Goal: Information Seeking & Learning: Check status

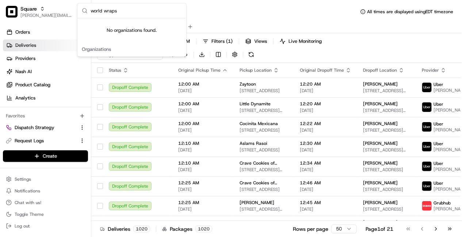
type input "world wrap"
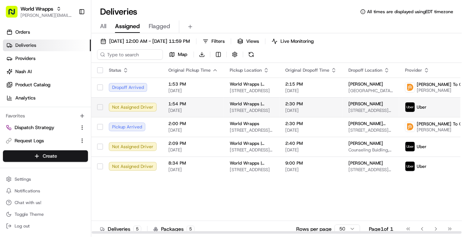
scroll to position [0, 10]
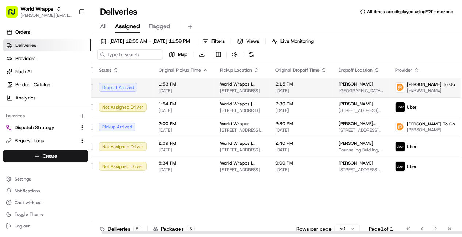
click at [339, 89] on span "Lane Building, 300 Pasteur Dr, Palo Alto, CA 94304, USA" at bounding box center [361, 91] width 45 height 6
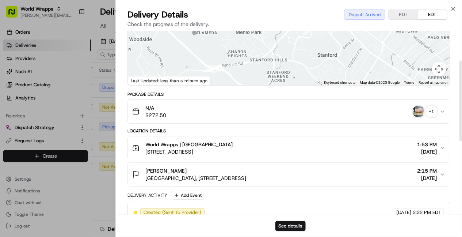
scroll to position [102, 0]
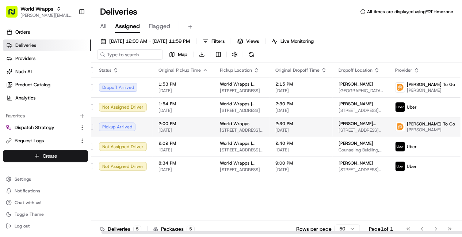
click at [200, 133] on span "[DATE]" at bounding box center [184, 130] width 50 height 6
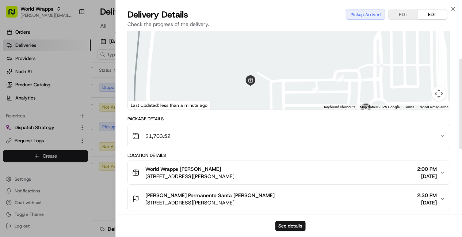
scroll to position [64, 0]
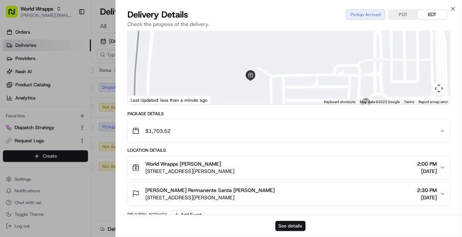
click at [290, 222] on button "See details" at bounding box center [290, 226] width 30 height 10
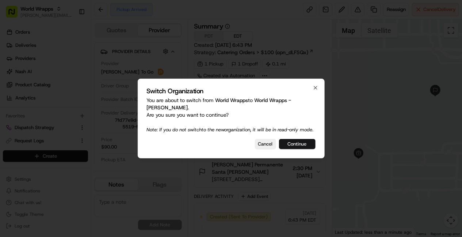
click at [295, 144] on button "Continue" at bounding box center [297, 144] width 37 height 10
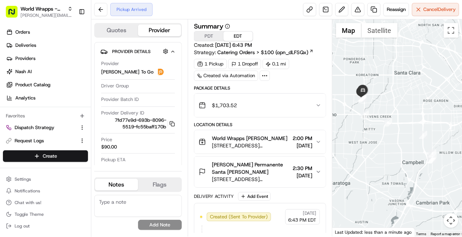
click at [275, 140] on span "World Wrapps Jose Caldera" at bounding box center [250, 137] width 76 height 7
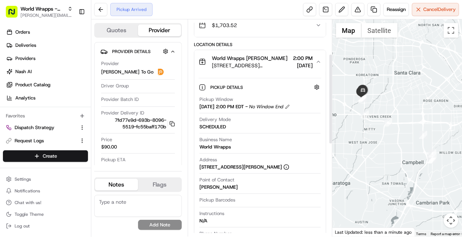
scroll to position [83, 0]
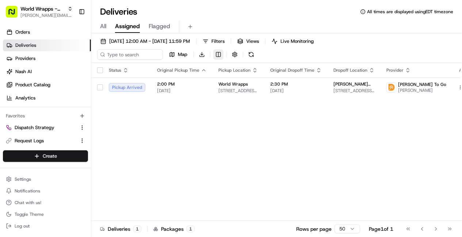
click at [216, 53] on html "World Wrapps - Mercado brittany@usenash.com Toggle Sidebar Orders Deliveries Pr…" at bounding box center [231, 118] width 462 height 237
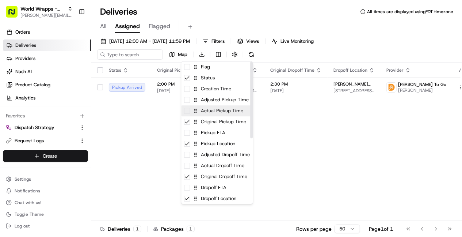
scroll to position [121, 0]
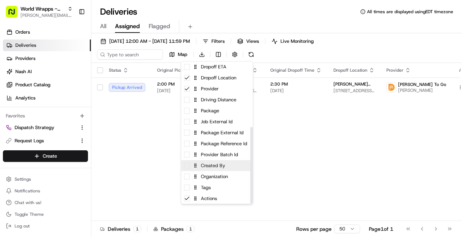
click at [203, 167] on div "Created By" at bounding box center [217, 165] width 72 height 11
click at [121, 165] on html "World Wrapps - Mercado brittany@usenash.com Toggle Sidebar Orders Deliveries Pr…" at bounding box center [231, 118] width 462 height 237
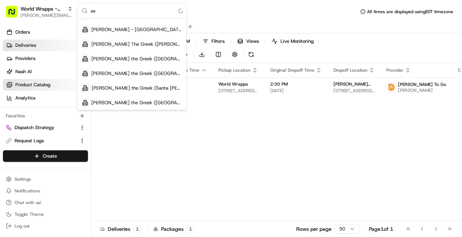
type input "s"
type input "world"
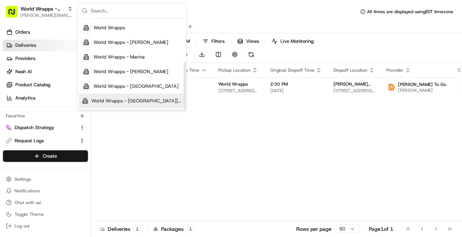
click at [138, 147] on div "Status Original Pickup Time Pickup Location Original Dropoff Time Dropoff Locat…" at bounding box center [302, 148] width 422 height 171
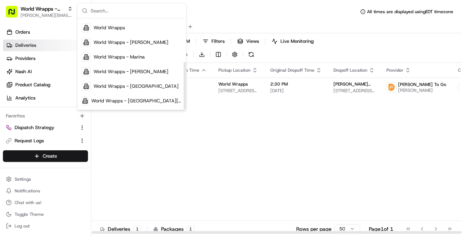
scroll to position [0, 0]
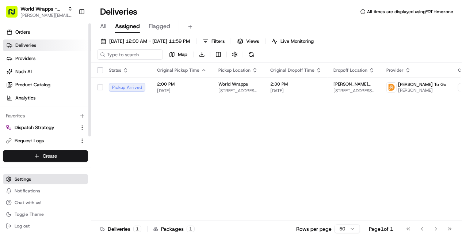
click at [27, 175] on button "Settings" at bounding box center [45, 179] width 85 height 10
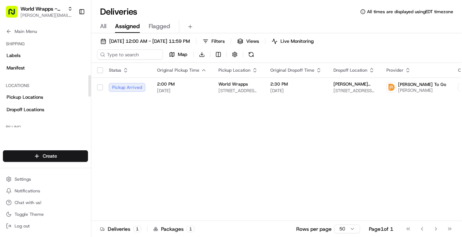
scroll to position [167, 0]
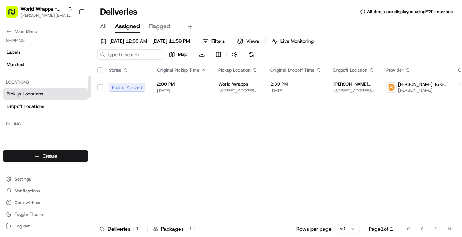
click at [36, 98] on link "Pickup Locations" at bounding box center [45, 94] width 85 height 12
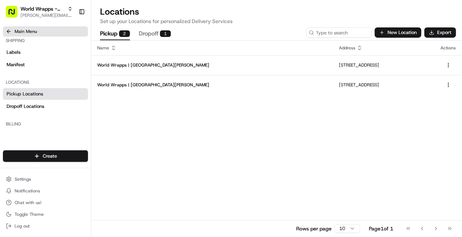
click at [27, 32] on span "Main Menu" at bounding box center [26, 31] width 22 height 6
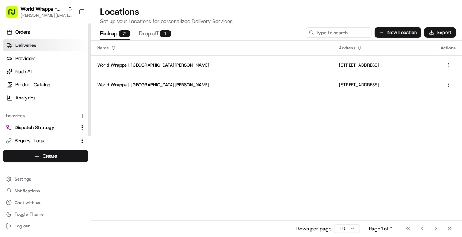
click at [26, 47] on span "Deliveries" at bounding box center [25, 45] width 21 height 7
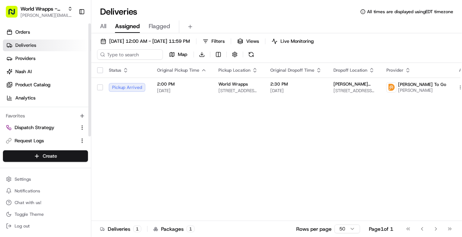
click at [103, 28] on span "All" at bounding box center [103, 26] width 6 height 9
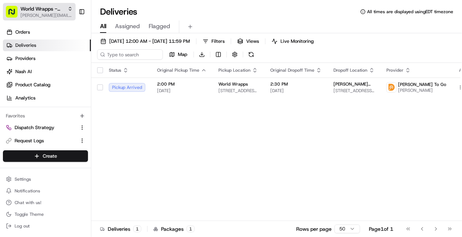
click at [66, 9] on div "World Wrapps - Mercado" at bounding box center [46, 8] width 52 height 7
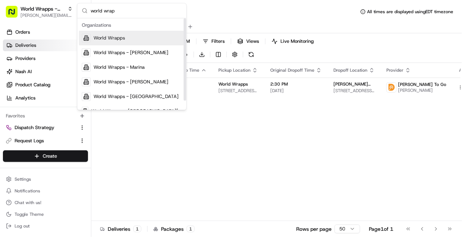
type input "world wrap"
click at [108, 37] on span "World Wrapps" at bounding box center [108, 38] width 31 height 7
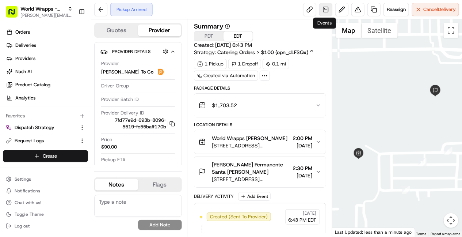
click at [325, 11] on link at bounding box center [325, 9] width 13 height 13
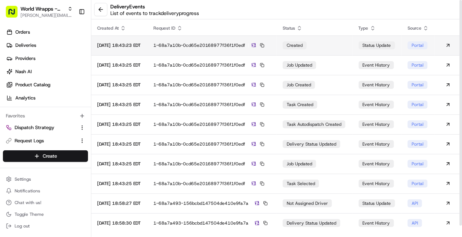
click at [199, 47] on div "1-68a7a10b-0cd65e20168977f36f1f0edf" at bounding box center [212, 45] width 118 height 7
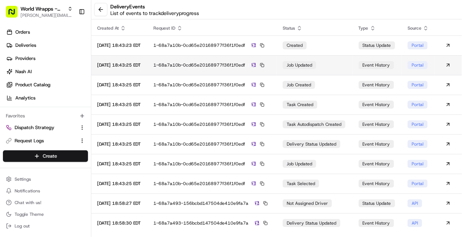
drag, startPoint x: 99, startPoint y: 65, endPoint x: 106, endPoint y: 66, distance: 6.6
click at [106, 66] on div "2025-08-21 18:43:25 EDT" at bounding box center [119, 65] width 45 height 6
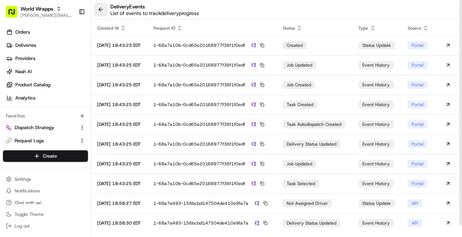
click at [98, 13] on button at bounding box center [100, 9] width 13 height 13
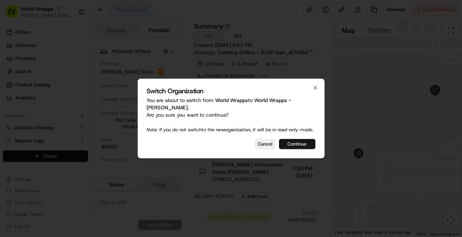
click at [289, 147] on button "Continue" at bounding box center [297, 144] width 37 height 10
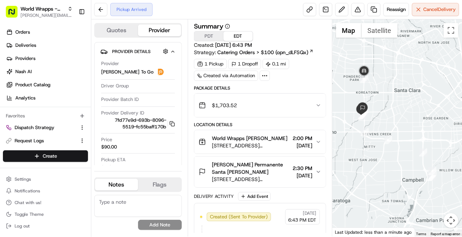
click at [280, 139] on div "World Wrapps Jose Caldera 700 Lawrence Expy, Santa Clara, CA 95051, USA 2:00 PM…" at bounding box center [257, 141] width 117 height 15
